Goal: Information Seeking & Learning: Learn about a topic

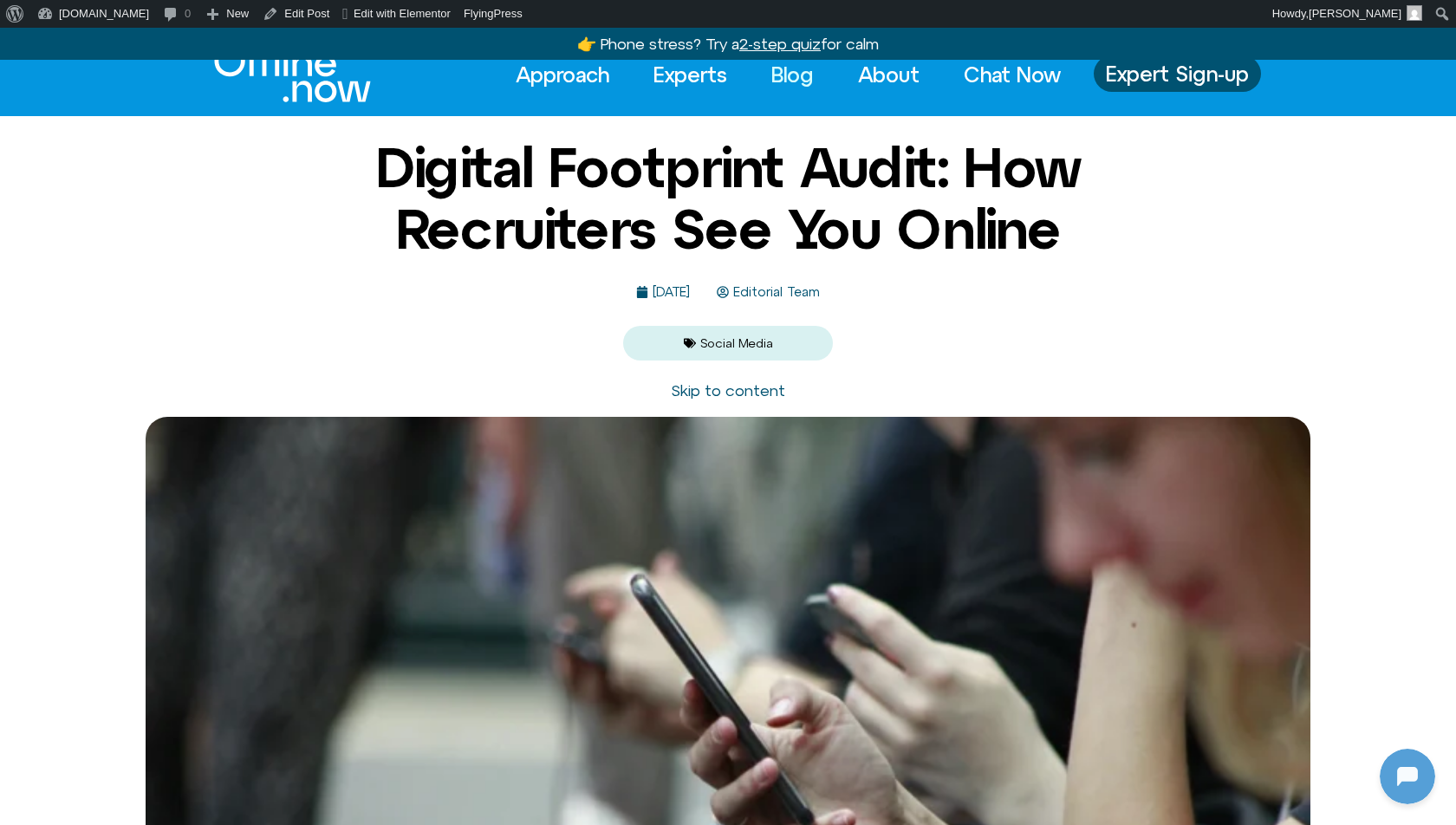
click at [761, 73] on link "Blog" at bounding box center [792, 74] width 73 height 39
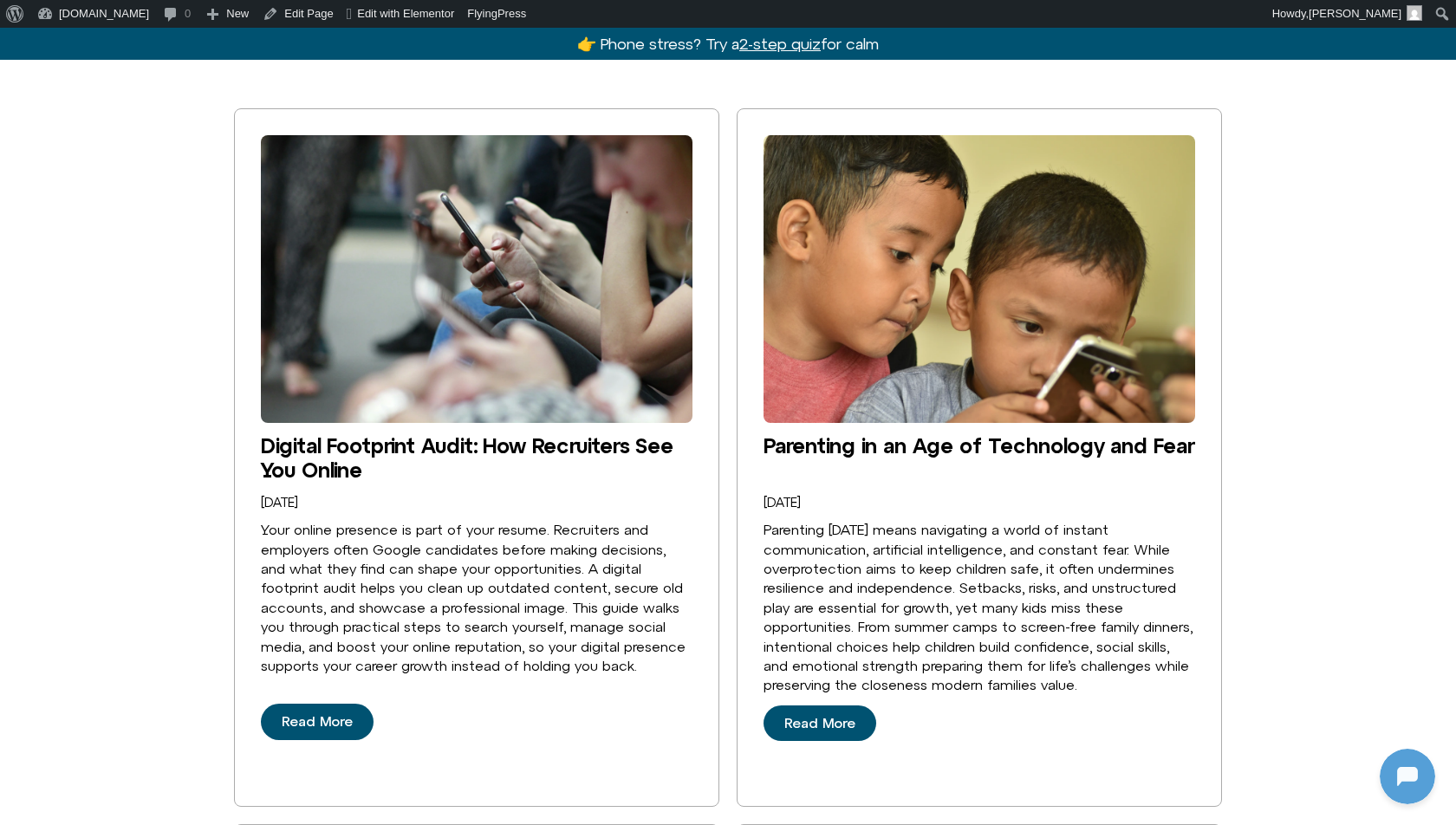
scroll to position [475, 0]
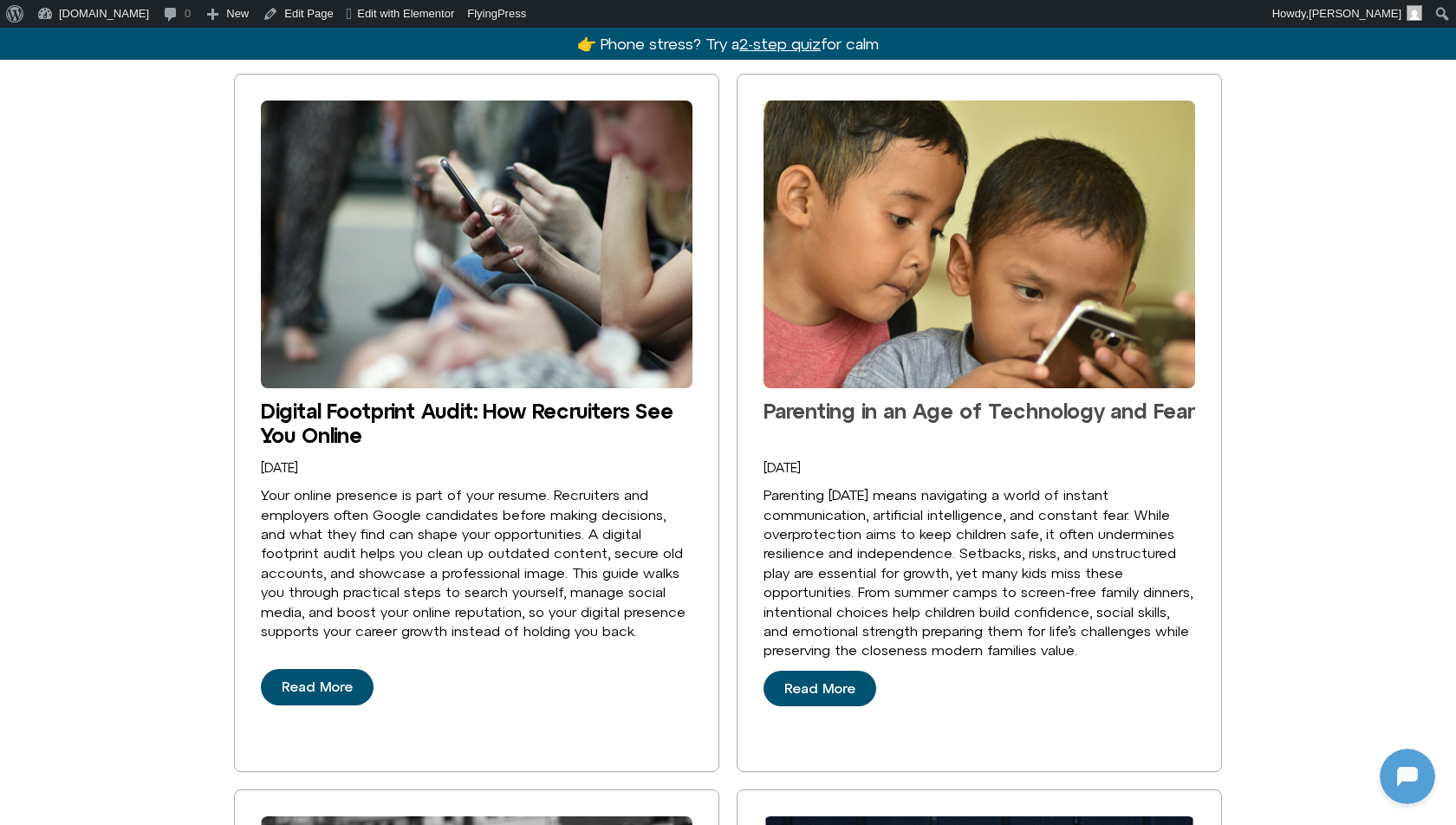
click at [920, 411] on link "Parenting in an Age of Technology and Fear" at bounding box center [978, 410] width 430 height 24
